Goal: Information Seeking & Learning: Stay updated

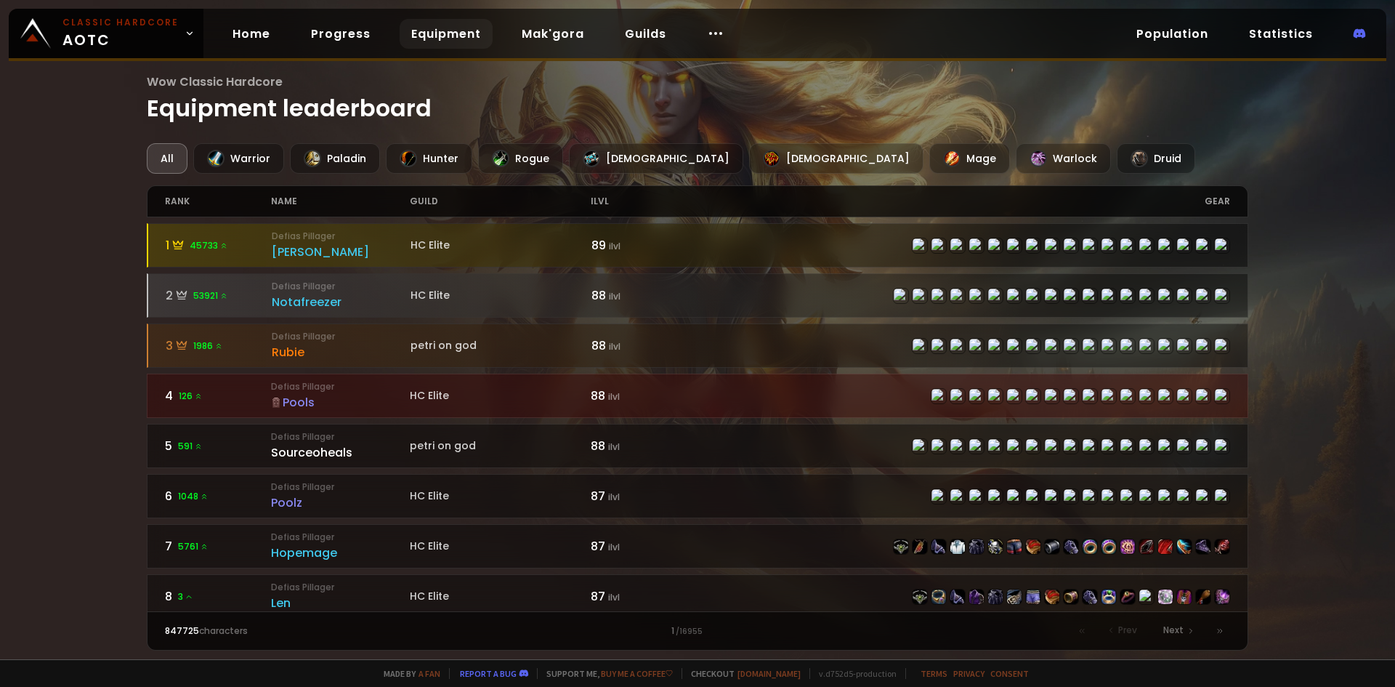
scroll to position [1235, 0]
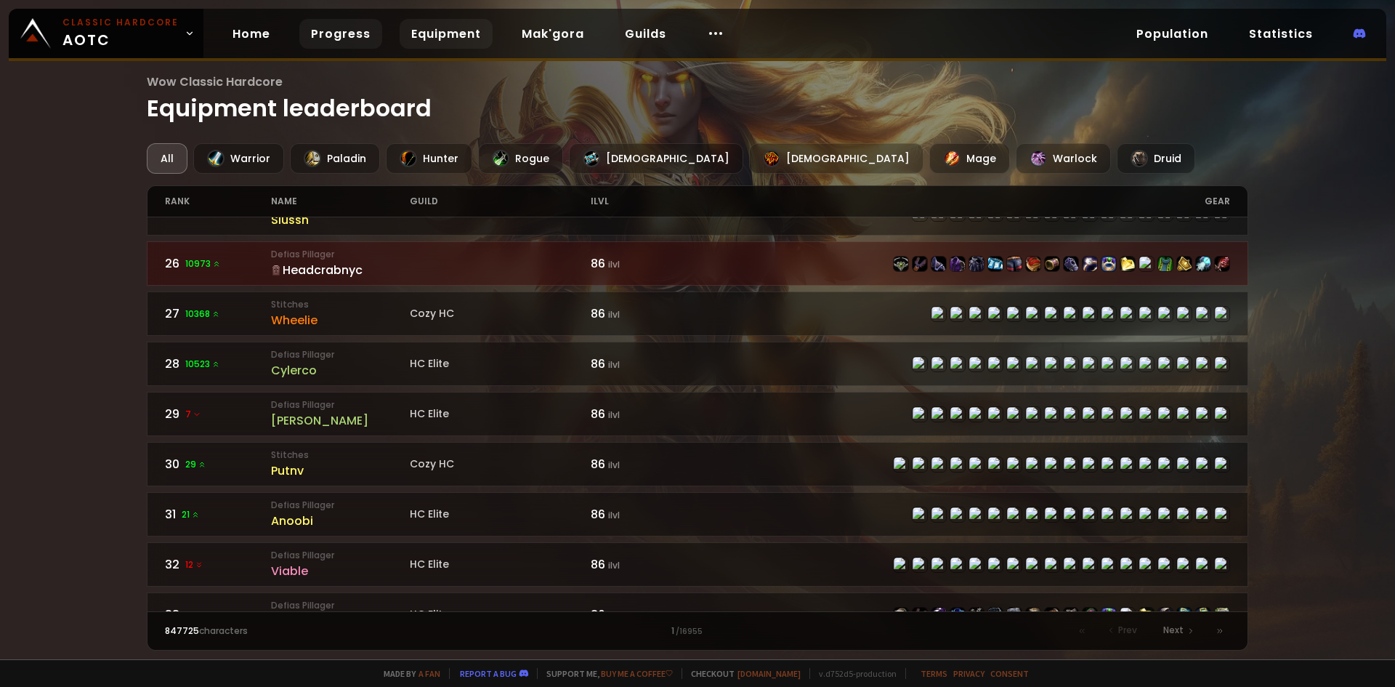
click at [339, 32] on link "Progress" at bounding box center [340, 34] width 83 height 30
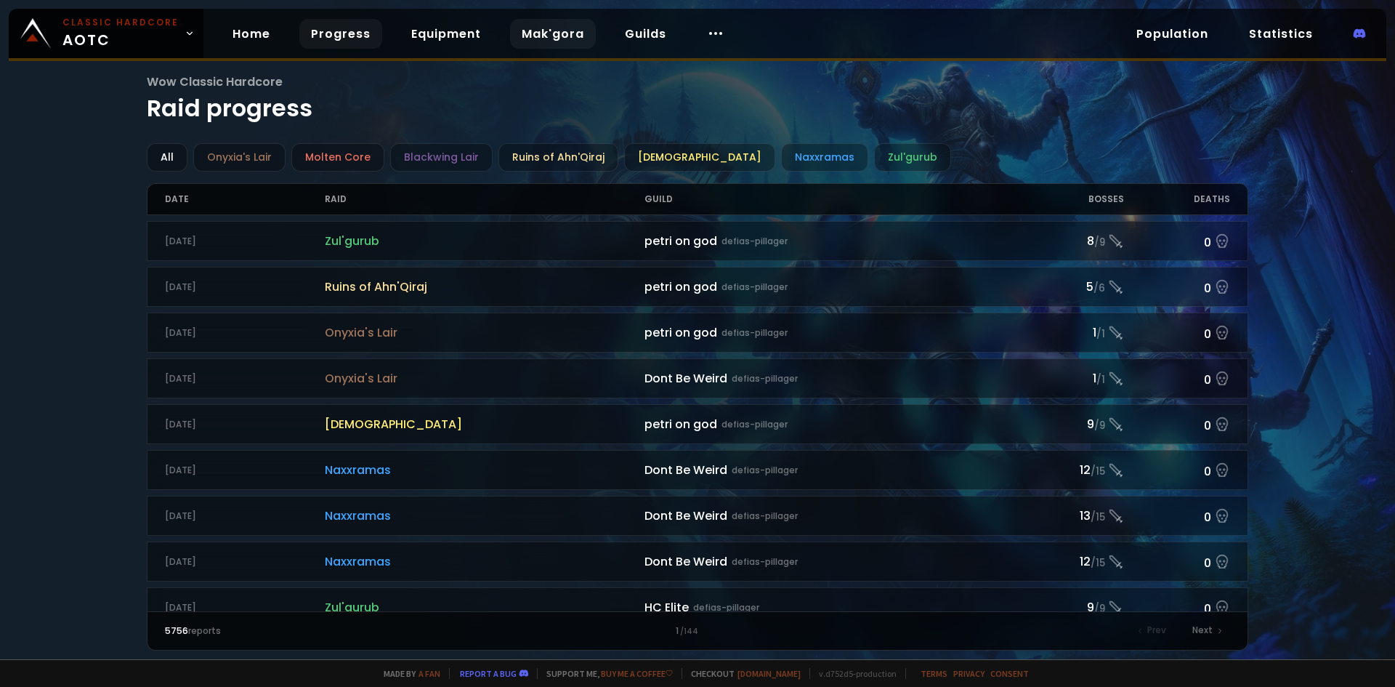
click at [573, 32] on link "Mak'gora" at bounding box center [553, 34] width 86 height 30
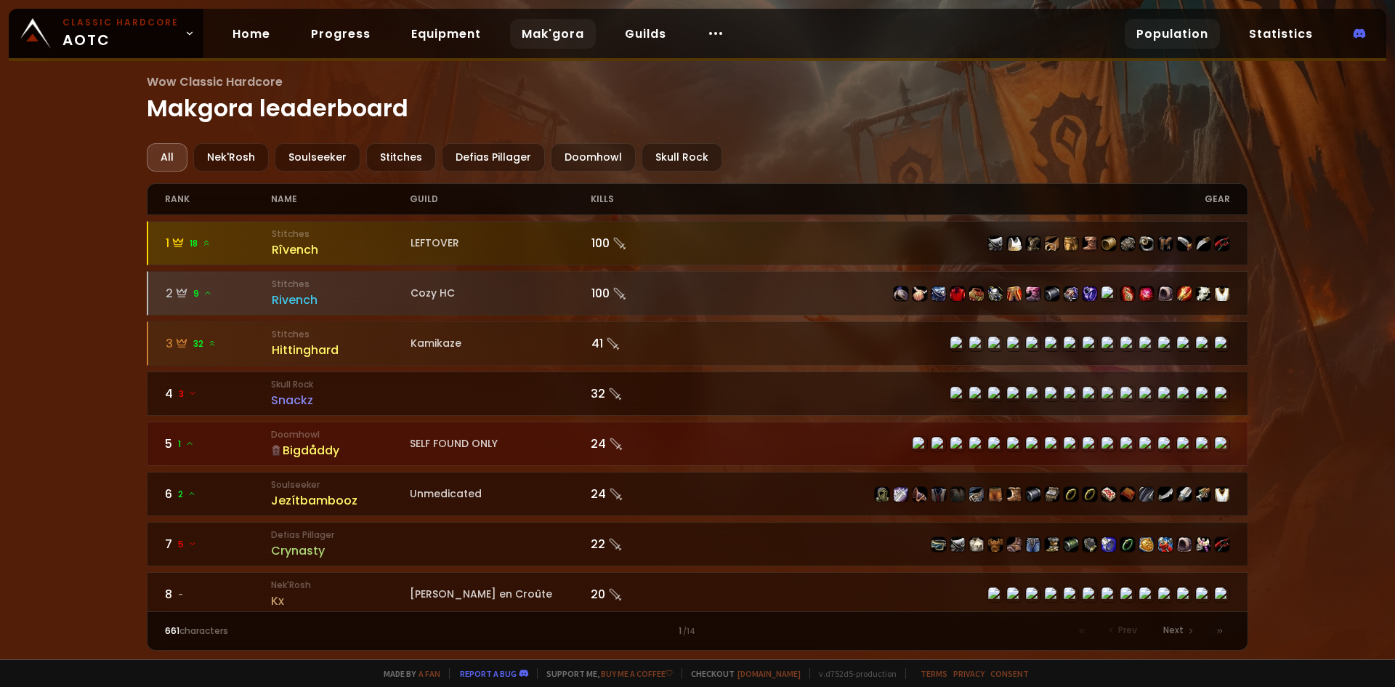
click at [1168, 40] on link "Population" at bounding box center [1172, 34] width 95 height 30
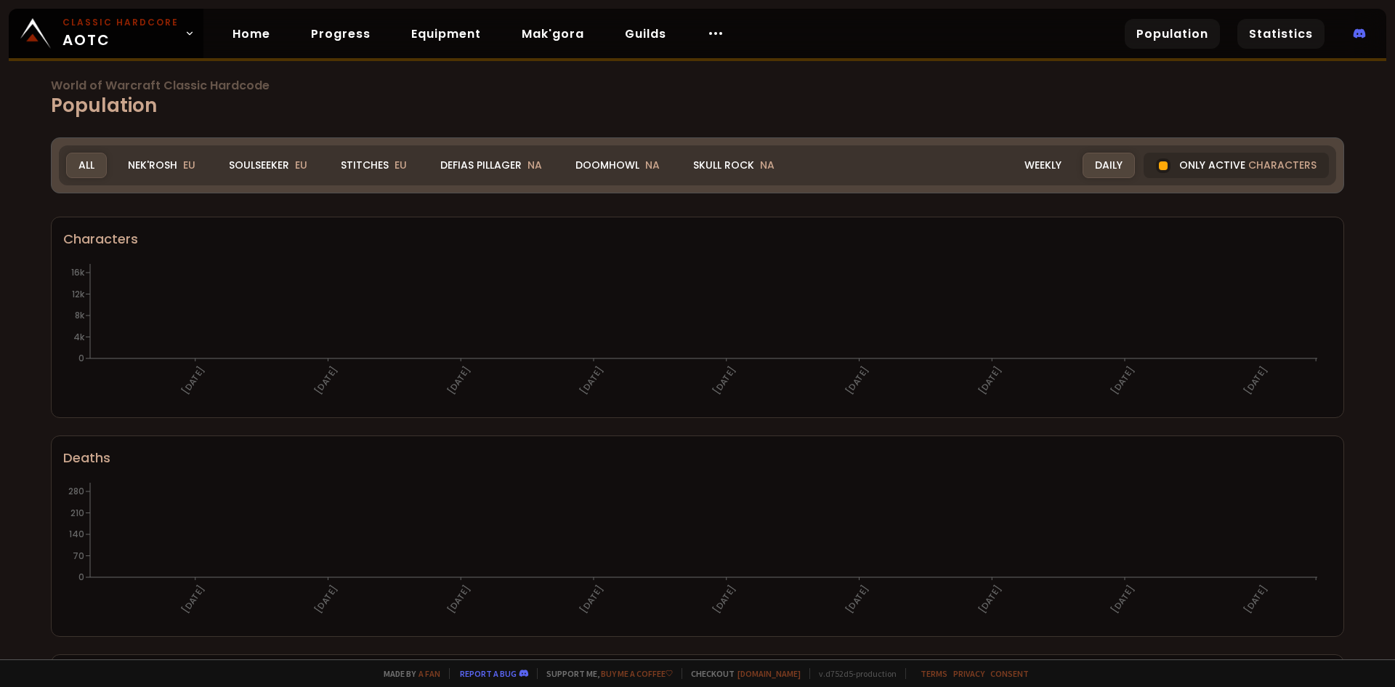
click at [1288, 29] on link "Statistics" at bounding box center [1280, 34] width 87 height 30
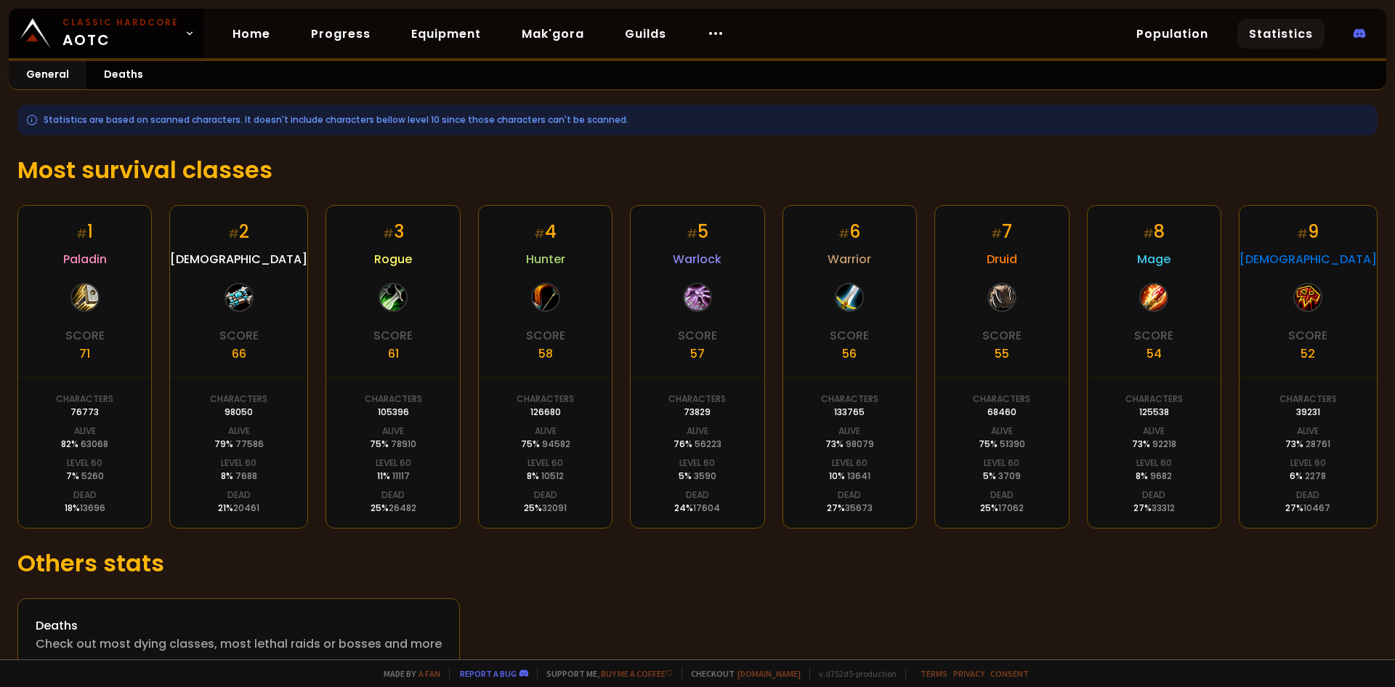
scroll to position [196, 0]
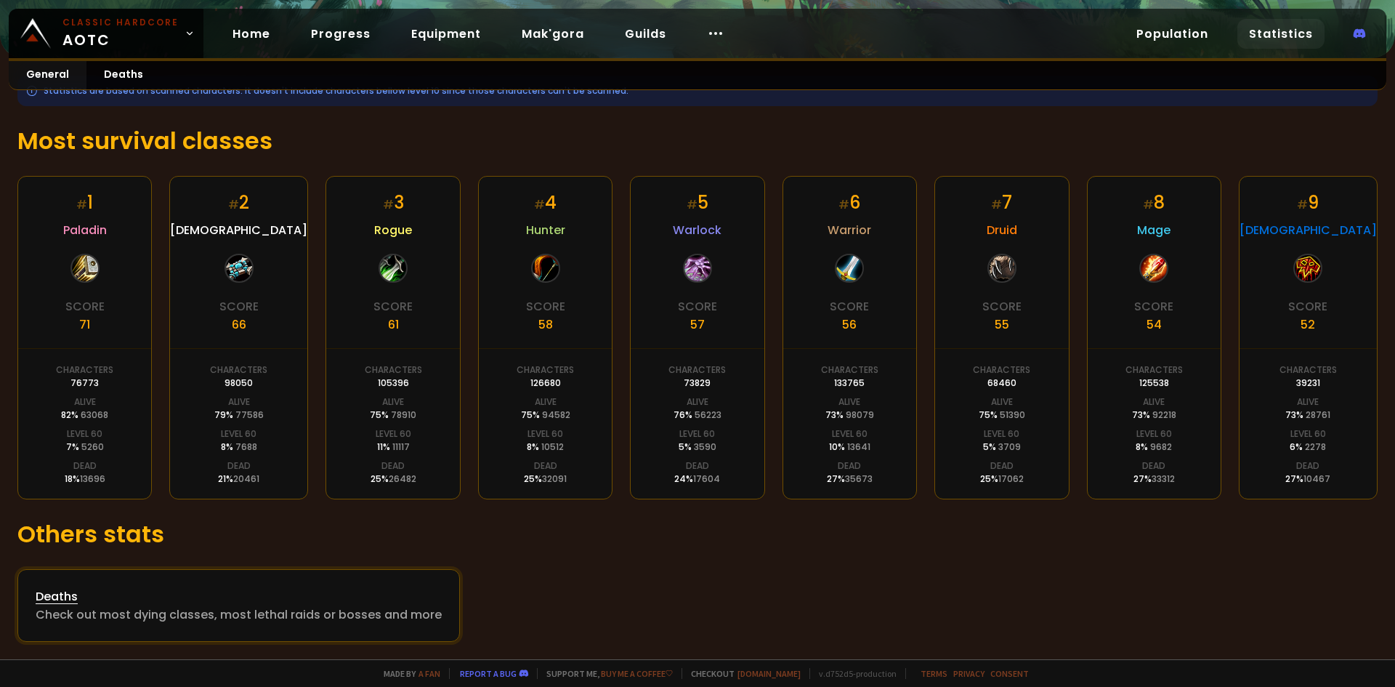
click at [81, 599] on div "Deaths" at bounding box center [239, 596] width 406 height 18
